Goal: Communication & Community: Connect with others

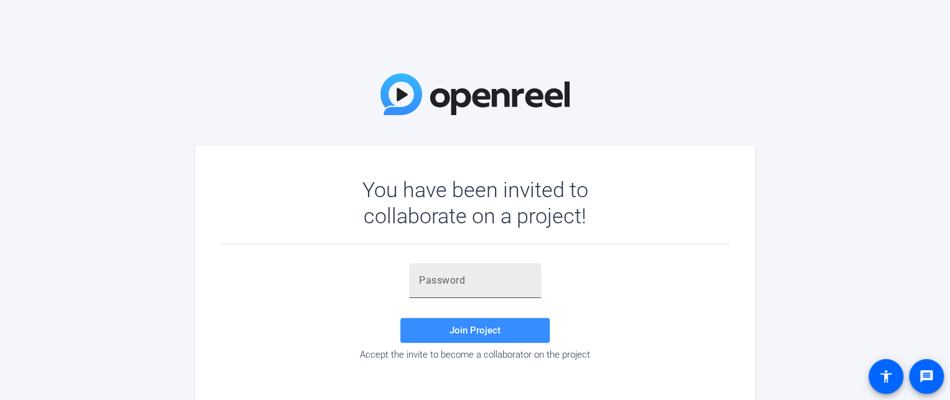
click at [508, 278] on input "text" at bounding box center [475, 280] width 112 height 15
paste input "yvLZNh"
type input "yvLZNh"
click at [512, 338] on span at bounding box center [474, 331] width 149 height 30
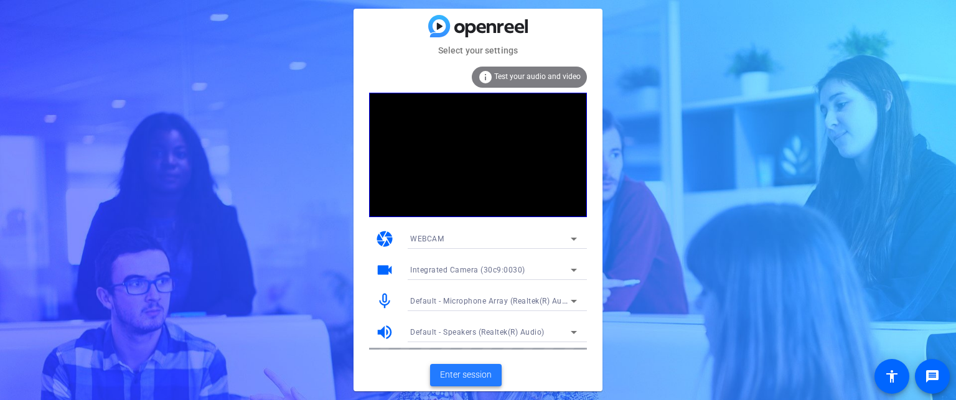
click at [461, 377] on span "Enter session" at bounding box center [466, 375] width 52 height 13
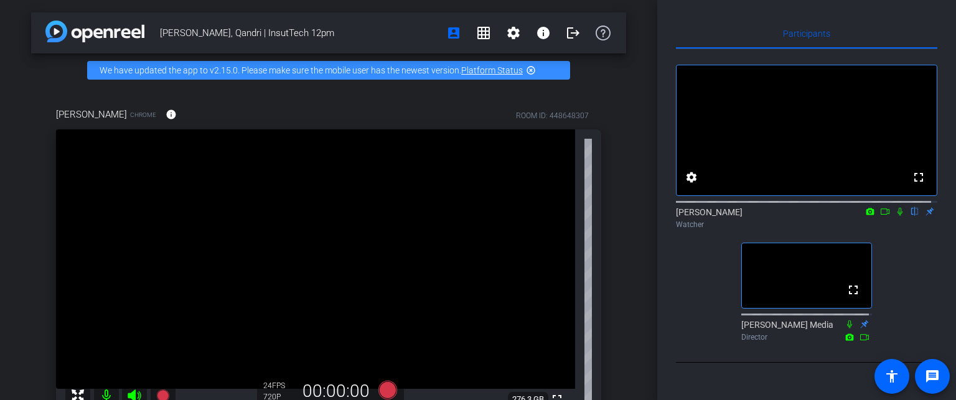
click at [277, 139] on video at bounding box center [315, 260] width 519 height 260
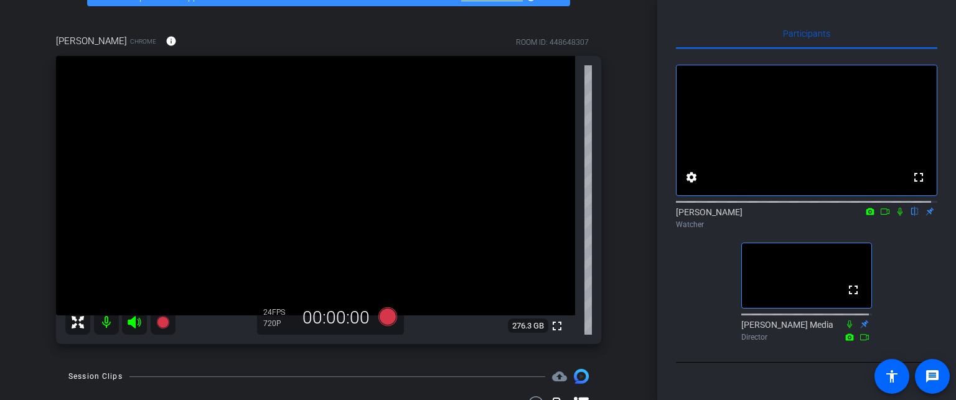
scroll to position [74, 0]
